Goal: Task Accomplishment & Management: Manage account settings

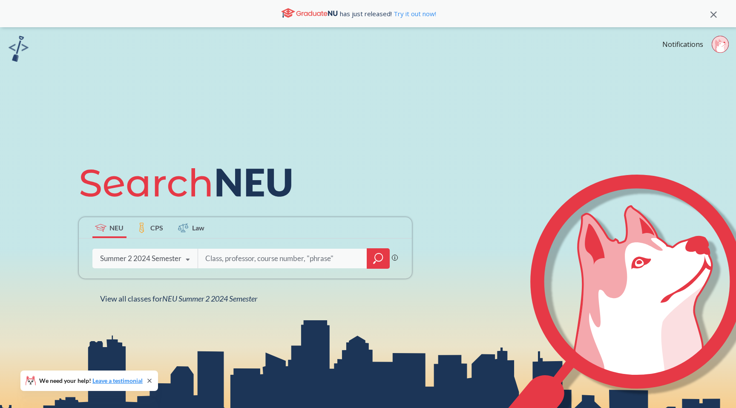
click at [155, 251] on div "Summer 2 2024 Semester Fall 2025 Semester Summer 2 2025 Semester Summer Full 20…" at bounding box center [144, 258] width 105 height 21
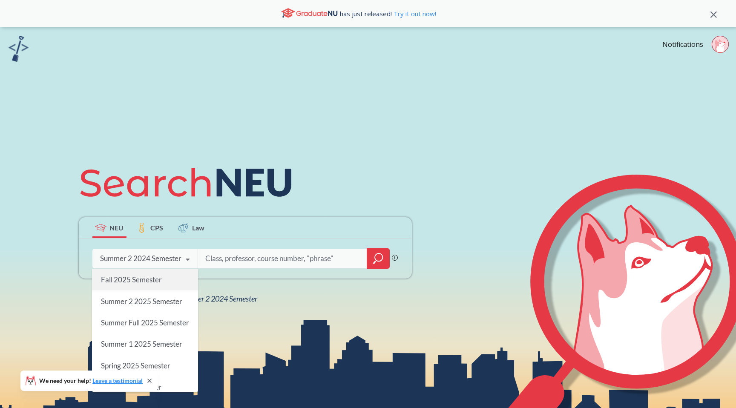
click at [148, 281] on span "Fall 2025 Semester" at bounding box center [131, 279] width 61 height 9
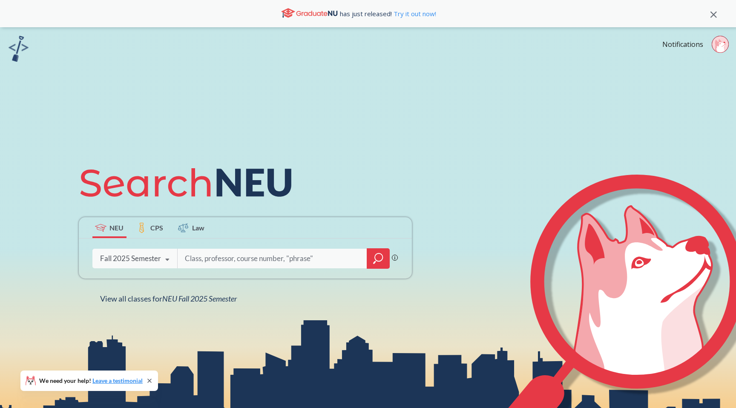
click at [240, 254] on input "search" at bounding box center [272, 259] width 177 height 18
type input "FINA4515"
click at [383, 256] on icon "magnifying glass" at bounding box center [378, 259] width 10 height 12
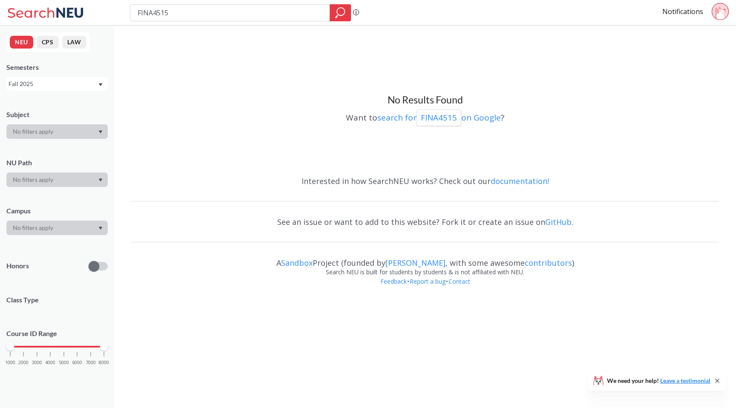
click at [154, 13] on input "FINA4515" at bounding box center [230, 13] width 187 height 14
click at [203, 15] on input "FINA 4515" at bounding box center [230, 13] width 187 height 14
type input "FINA 4516"
click at [339, 12] on icon "magnifying glass" at bounding box center [340, 13] width 10 height 12
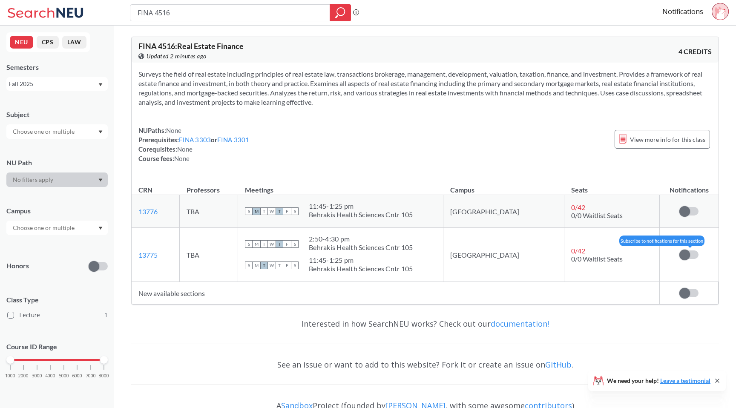
click at [687, 256] on span at bounding box center [685, 255] width 11 height 11
click at [680, 251] on input "checkbox" at bounding box center [680, 251] width 0 height 0
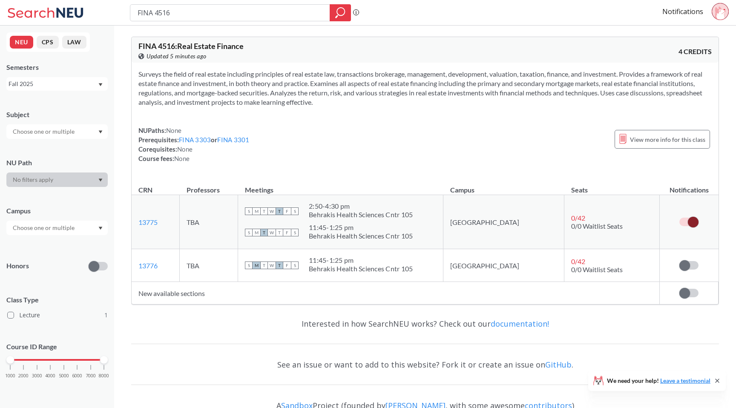
click at [684, 6] on div "Notifications" at bounding box center [700, 13] width 74 height 20
click at [681, 9] on link "Notifications" at bounding box center [683, 11] width 41 height 9
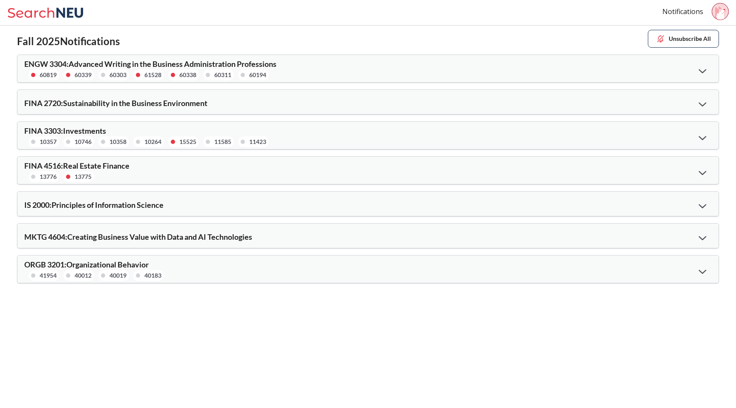
click at [702, 65] on div at bounding box center [703, 70] width 18 height 17
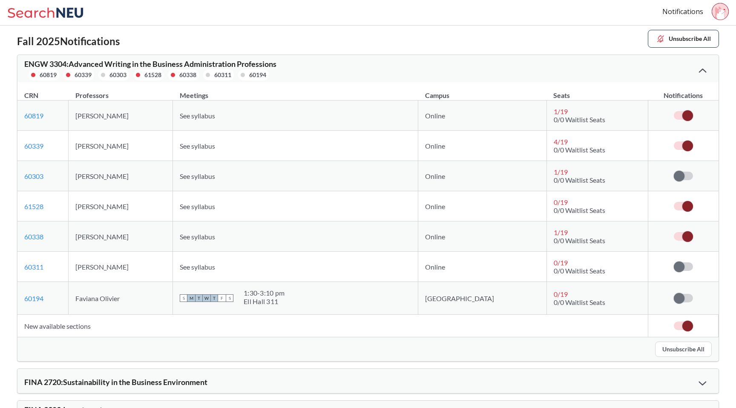
click at [689, 349] on button "Unsubscribe All" at bounding box center [683, 349] width 57 height 15
click at [700, 69] on icon at bounding box center [703, 71] width 8 height 5
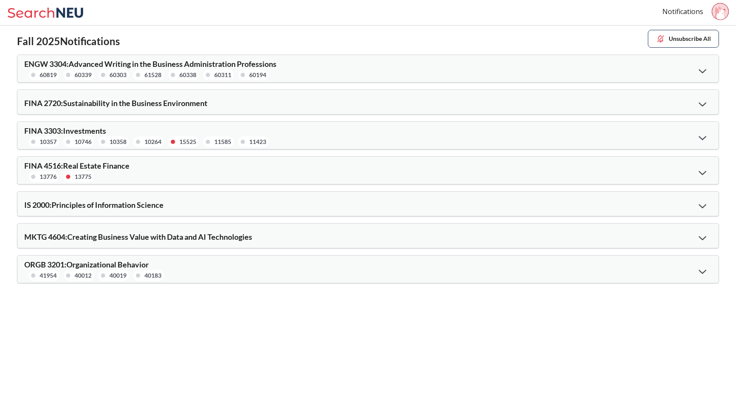
click at [706, 104] on icon at bounding box center [703, 104] width 8 height 5
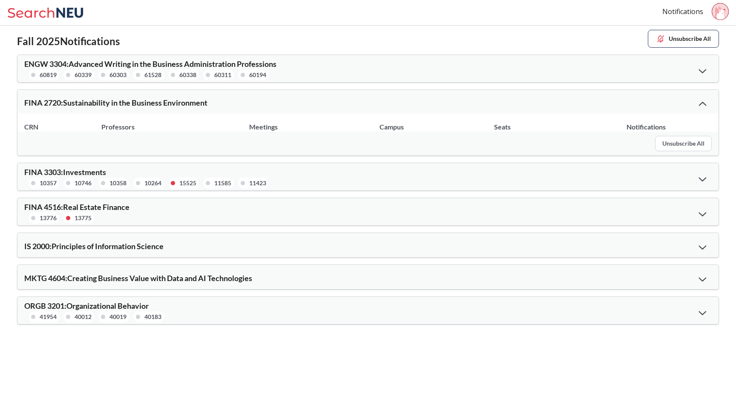
click at [680, 140] on button "Unsubscribe All" at bounding box center [683, 143] width 57 height 15
click at [678, 144] on button "Unsubscribe All" at bounding box center [683, 143] width 57 height 15
click at [703, 102] on icon at bounding box center [703, 104] width 8 height 4
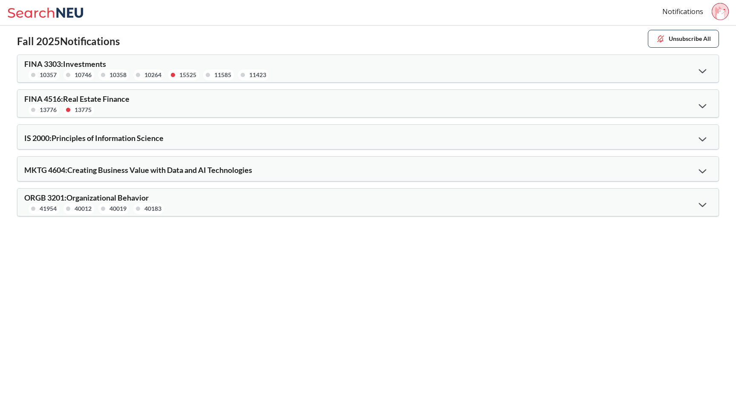
click at [702, 66] on div at bounding box center [703, 70] width 18 height 17
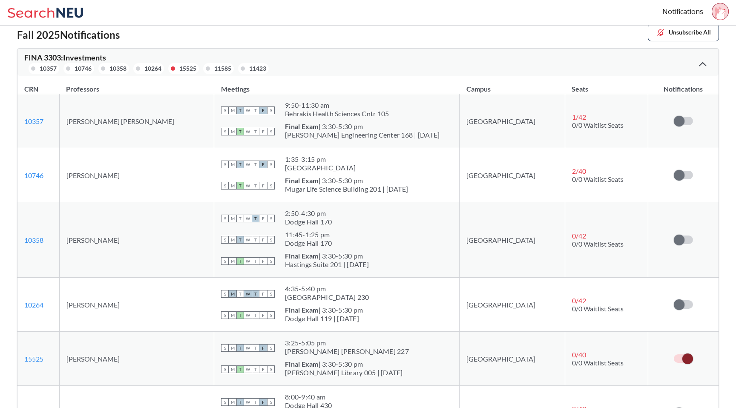
scroll to position [2, 0]
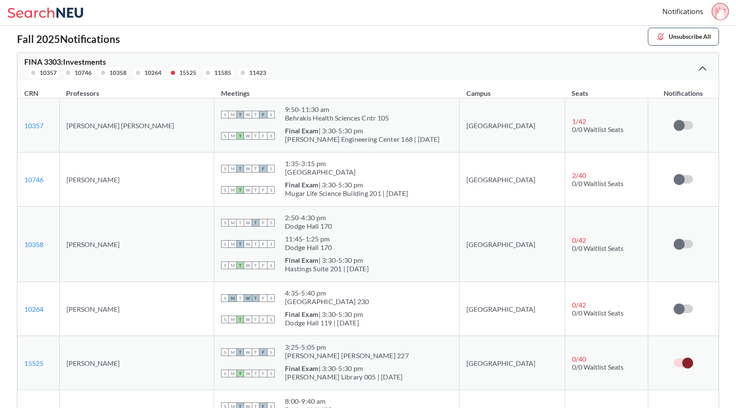
click at [703, 65] on div at bounding box center [703, 68] width 18 height 17
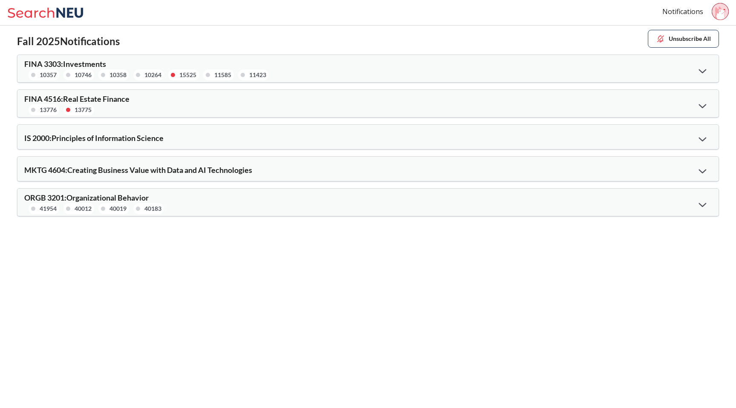
scroll to position [0, 0]
click at [700, 137] on icon at bounding box center [703, 139] width 8 height 5
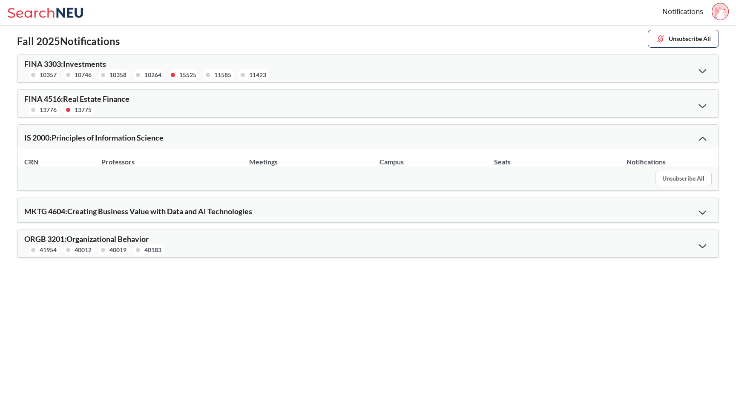
click at [695, 176] on button "Unsubscribe All" at bounding box center [683, 178] width 57 height 15
click at [683, 179] on button "Unsubscribe All" at bounding box center [683, 178] width 57 height 15
click at [704, 140] on icon at bounding box center [703, 139] width 8 height 5
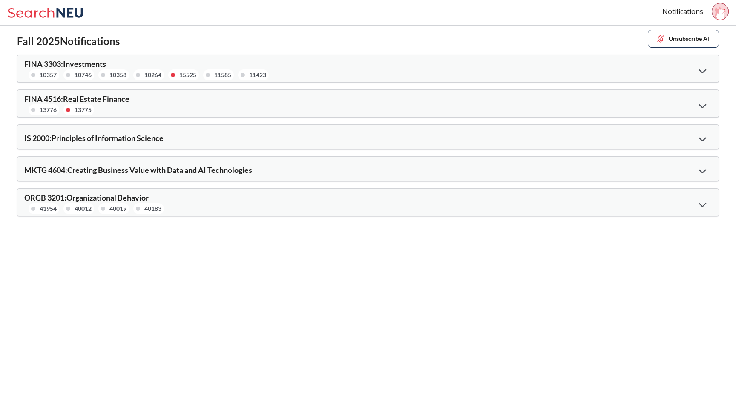
click at [703, 207] on div at bounding box center [703, 204] width 18 height 17
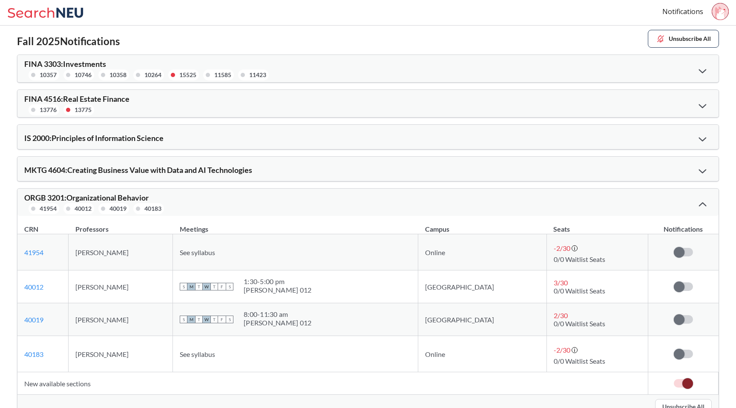
scroll to position [18, 0]
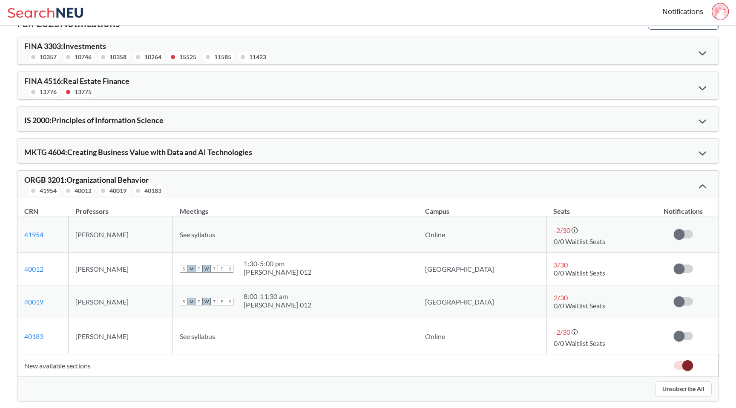
click at [691, 370] on td at bounding box center [683, 365] width 70 height 23
click at [686, 369] on span at bounding box center [688, 365] width 11 height 11
click at [674, 361] on input "checkbox" at bounding box center [674, 361] width 0 height 0
click at [703, 180] on div at bounding box center [703, 186] width 18 height 17
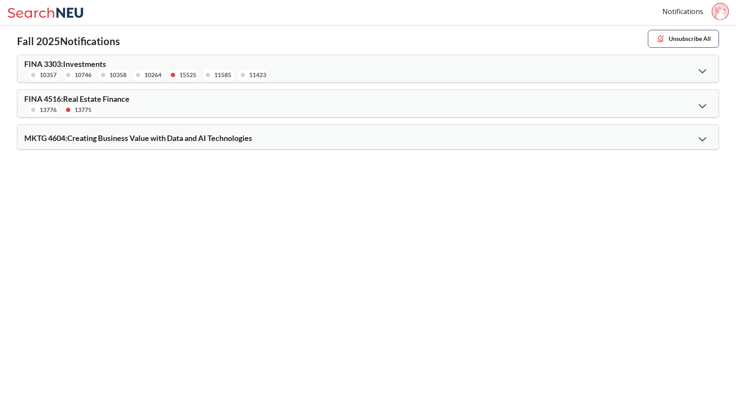
click at [705, 105] on icon at bounding box center [703, 106] width 8 height 4
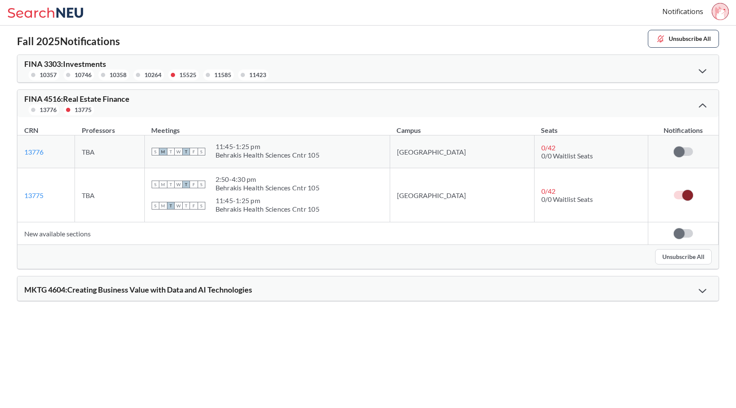
click at [705, 105] on icon at bounding box center [703, 106] width 8 height 4
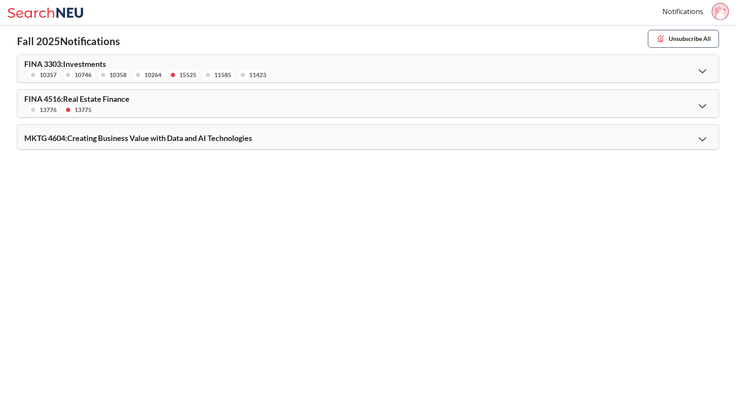
click at [706, 139] on div at bounding box center [703, 138] width 18 height 17
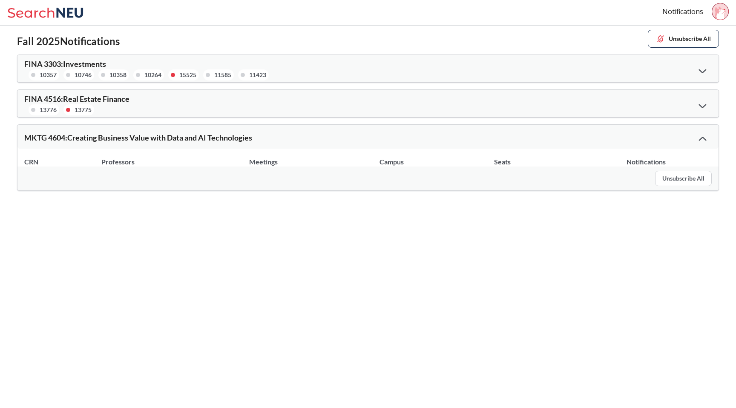
click at [706, 139] on div at bounding box center [703, 138] width 18 height 17
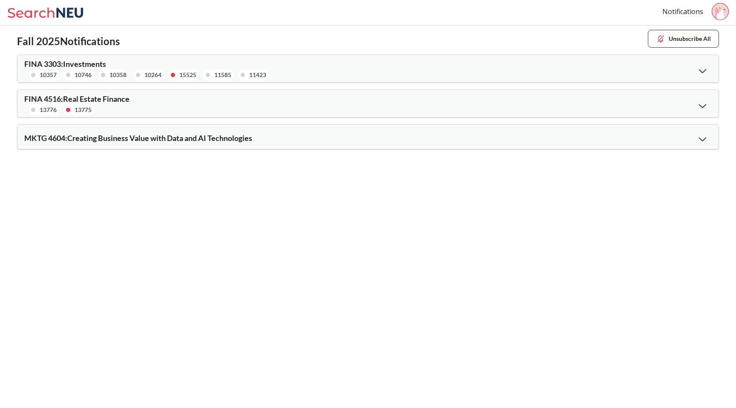
click at [101, 64] on span "FINA 3303 : Investments" at bounding box center [65, 63] width 82 height 9
click at [60, 13] on icon at bounding box center [46, 12] width 79 height 17
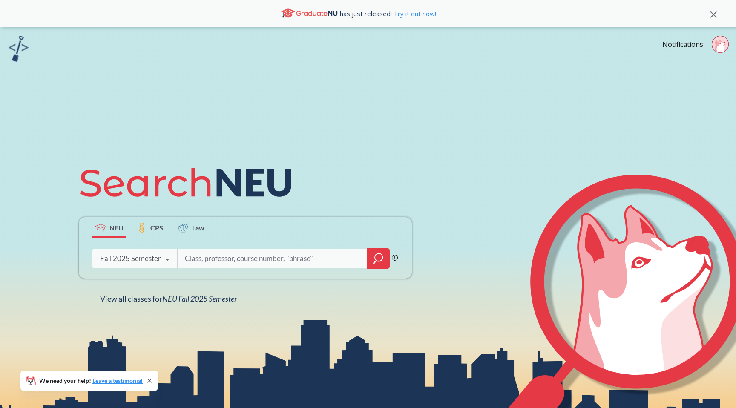
click at [252, 262] on input "search" at bounding box center [272, 259] width 177 height 18
type input "FINA 3303"
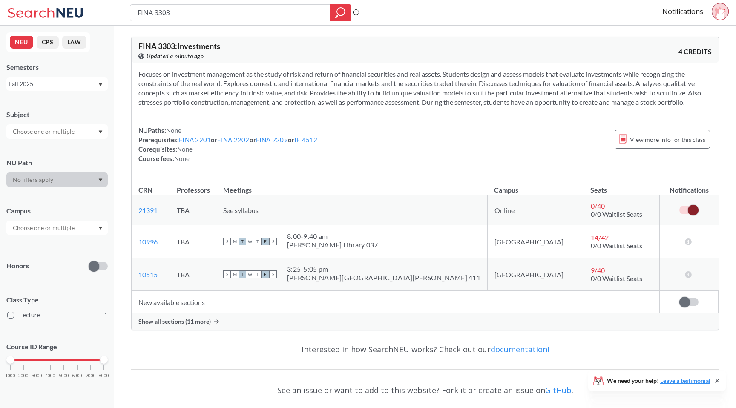
click at [189, 324] on span "Show all sections (11 more)" at bounding box center [174, 322] width 72 height 8
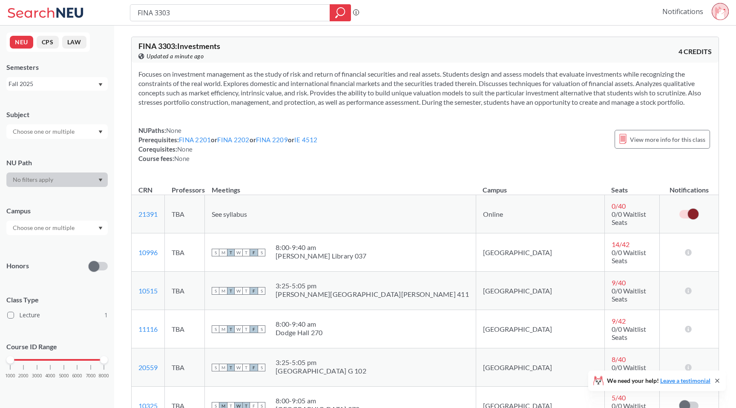
click at [685, 15] on link "Notifications" at bounding box center [683, 11] width 41 height 9
